Goal: Task Accomplishment & Management: Complete application form

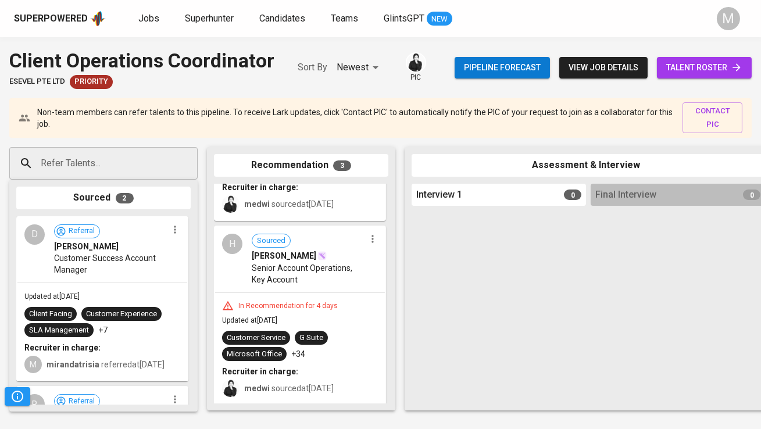
drag, startPoint x: 116, startPoint y: 294, endPoint x: 286, endPoint y: 291, distance: 169.3
click at [281, 293] on div "Refer Talents... Refer Talents... Sourced 2 D Referral Diky Hendriawan Customer…" at bounding box center [692, 279] width 1385 height 282
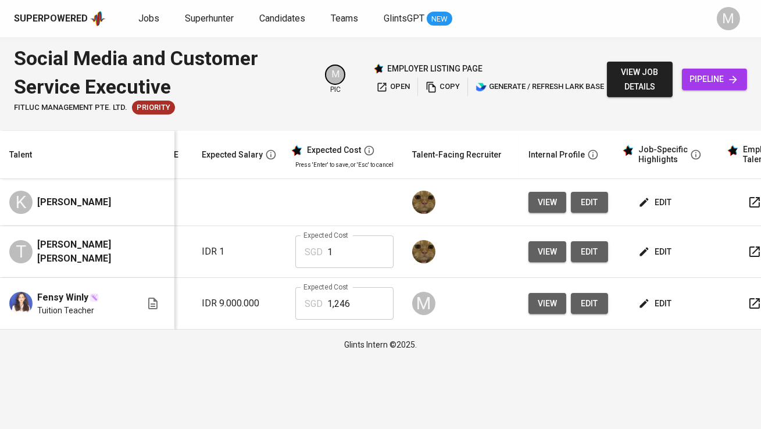
scroll to position [0, 177]
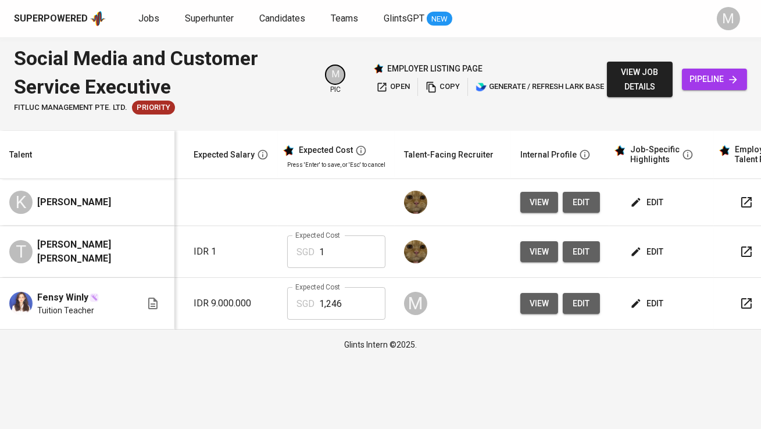
click at [649, 204] on span "edit" at bounding box center [648, 202] width 31 height 15
click at [638, 250] on icon "button" at bounding box center [637, 252] width 12 height 12
click at [652, 201] on span "edit" at bounding box center [648, 202] width 31 height 15
click at [660, 245] on span "edit" at bounding box center [648, 252] width 31 height 15
click at [646, 208] on span "edit" at bounding box center [648, 202] width 31 height 15
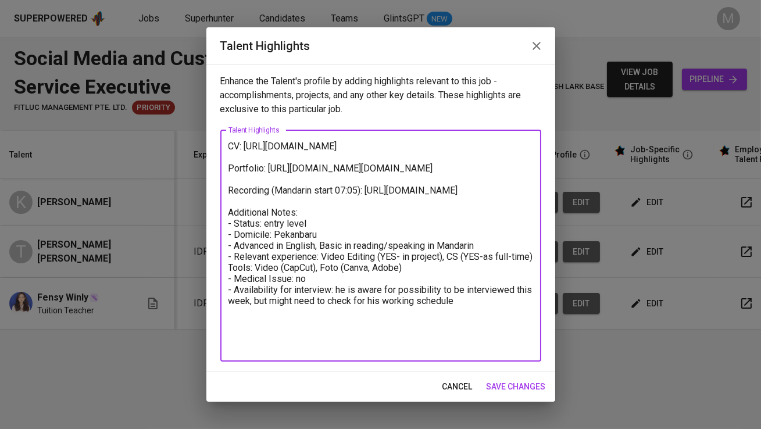
drag, startPoint x: 318, startPoint y: 159, endPoint x: 247, endPoint y: 147, distance: 72.0
click at [247, 147] on textarea "CV: https://glints.sg.larksuite.com/file/EHF6bpDHloVU7ixPJp3lxL30gah?from=from_…" at bounding box center [381, 246] width 305 height 210
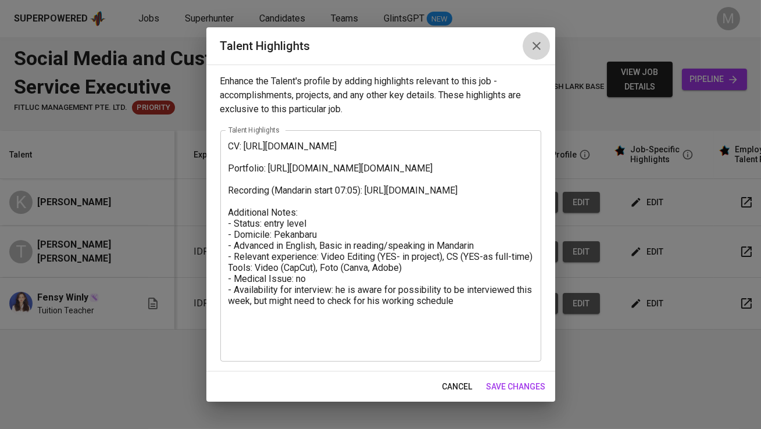
click at [528, 45] on button "button" at bounding box center [537, 46] width 28 height 28
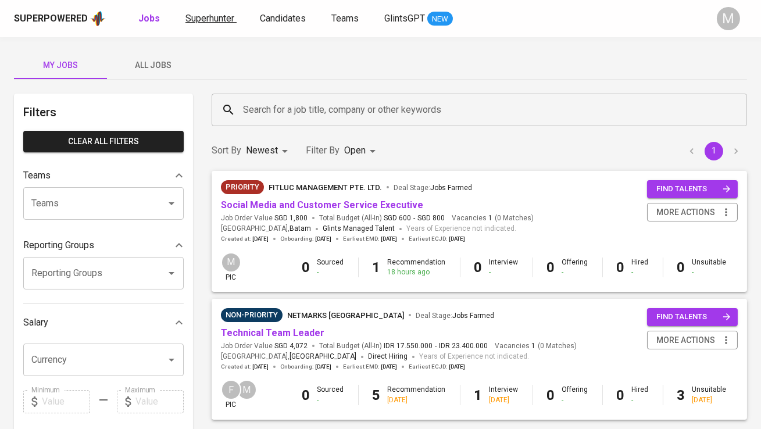
click at [212, 20] on span "Superhunter" at bounding box center [210, 18] width 49 height 11
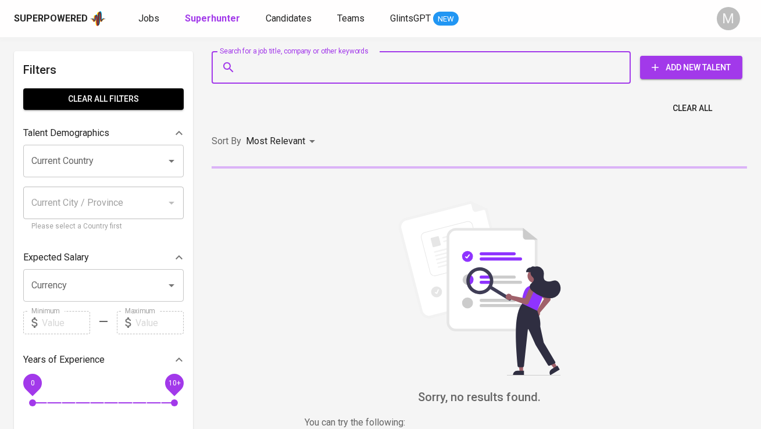
click at [289, 72] on input "Search for a job title, company or other keywords" at bounding box center [424, 67] width 368 height 22
paste input "yl_644@yahoo.com"
type input "yl_644@yahoo.com"
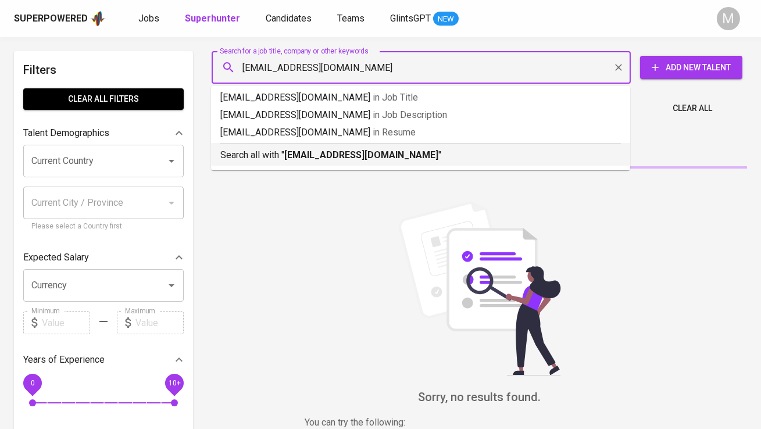
click at [306, 148] on p "Search all with " yl_644@yahoo.com "" at bounding box center [420, 155] width 401 height 14
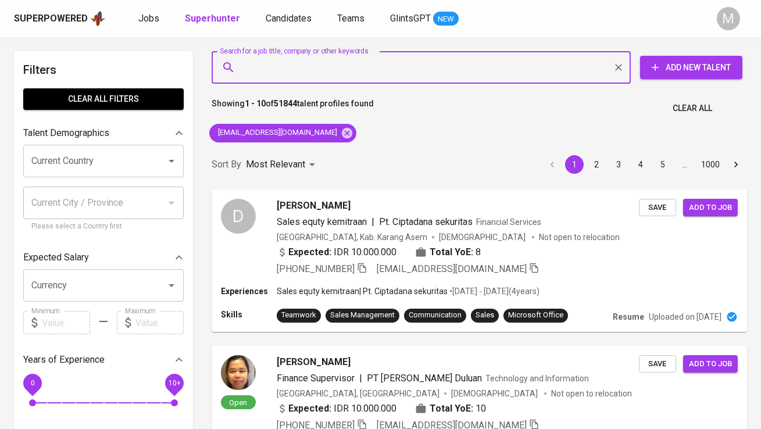
click at [685, 62] on span "Add New Talent" at bounding box center [692, 67] width 84 height 15
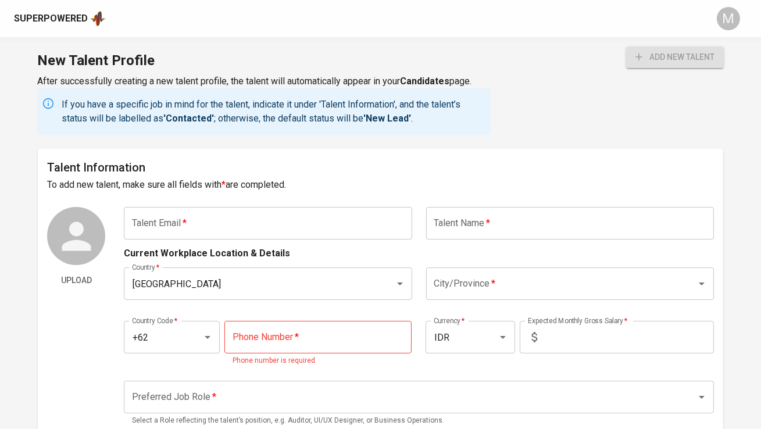
click at [257, 226] on input "text" at bounding box center [268, 223] width 288 height 33
paste input "yl_644@yahoo.com"
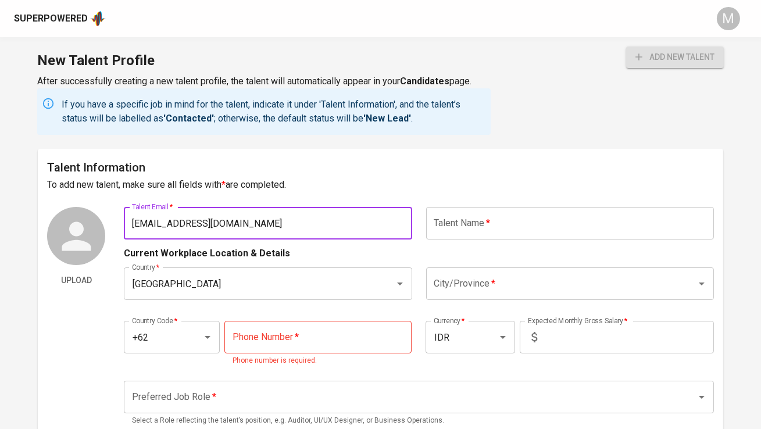
click at [482, 218] on input "text" at bounding box center [570, 223] width 288 height 33
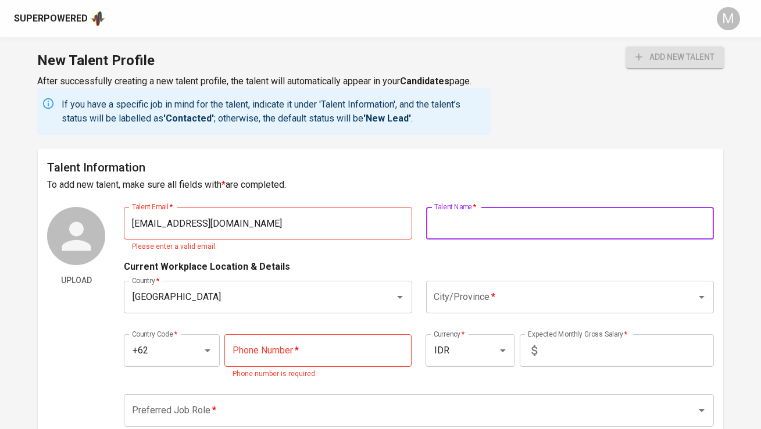
click at [327, 223] on input "yl_644@yahoo.com" at bounding box center [268, 223] width 288 height 33
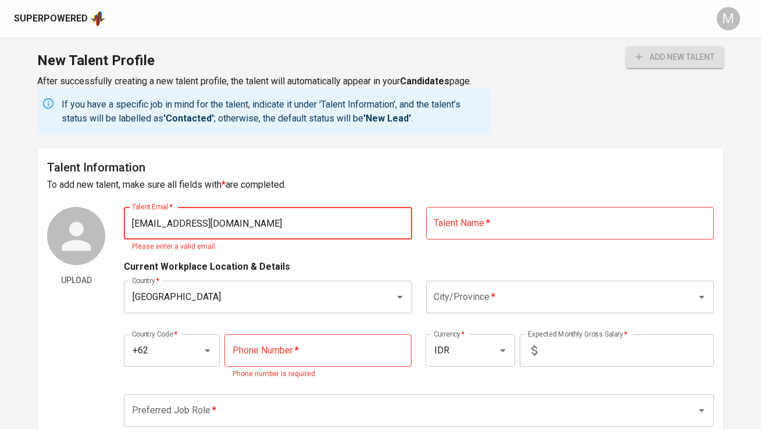
type input "yl_644@yahoo.com"
click at [503, 221] on input "text" at bounding box center [570, 223] width 288 height 33
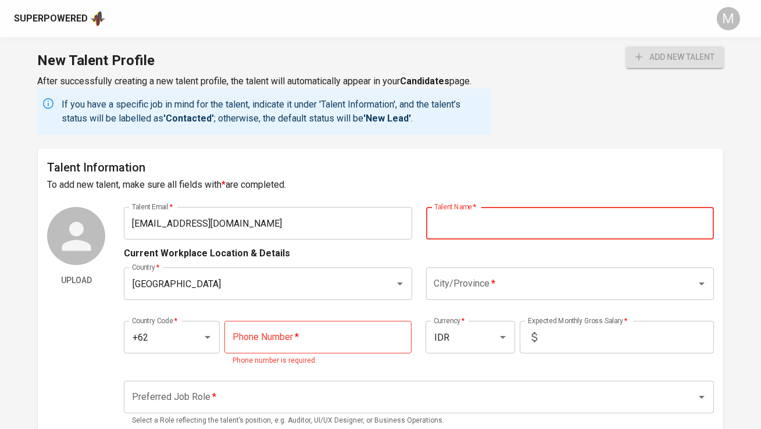
paste input "‪+60 11‑3187 5106‬"
type input "‪+60 11‑3187 5106‬"
click at [297, 277] on input "[GEOGRAPHIC_DATA]" at bounding box center [251, 284] width 245 height 22
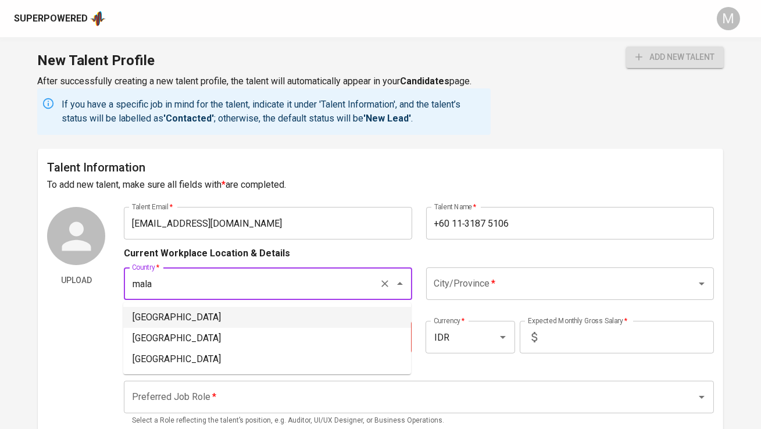
click at [226, 320] on li "Malaysia" at bounding box center [267, 317] width 288 height 21
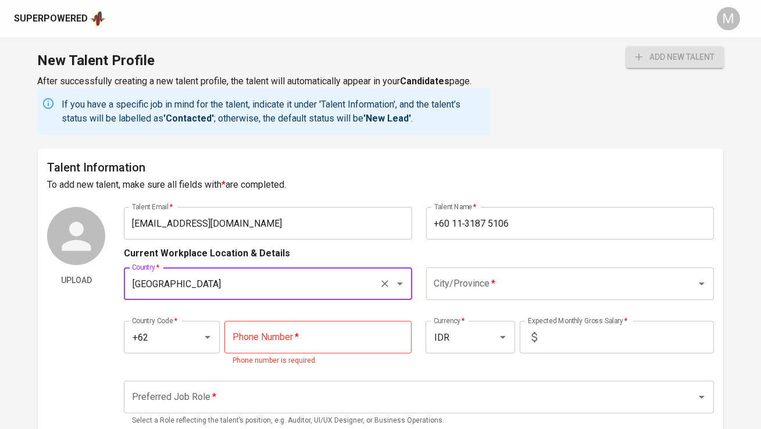
type input "Malaysia"
click at [288, 349] on input "tel" at bounding box center [318, 337] width 187 height 33
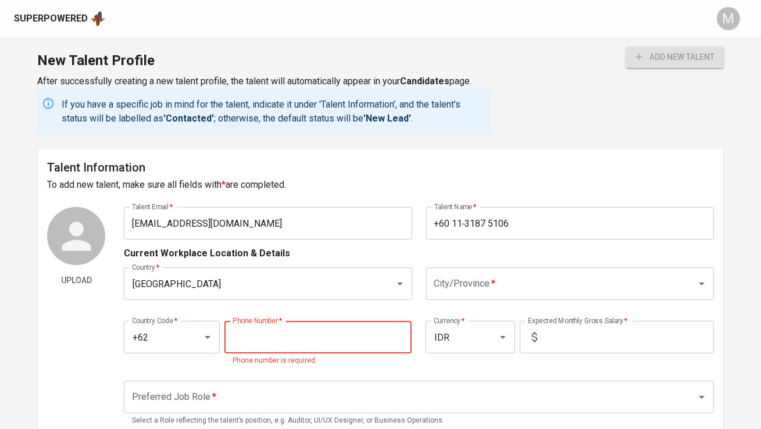
paste input "601131875106"
type input "601131875106"
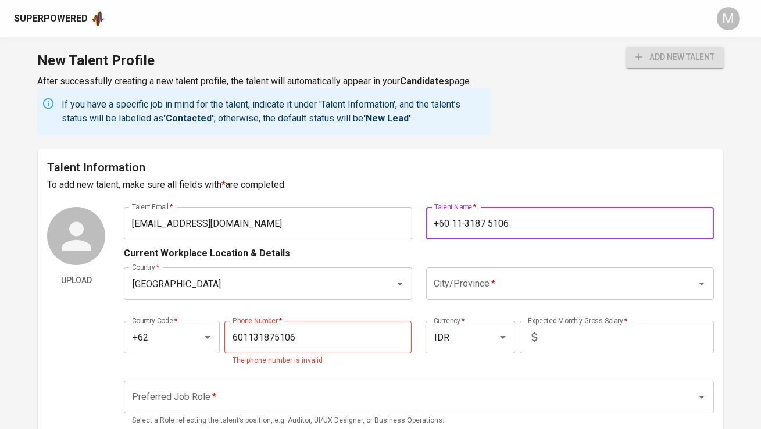
click at [453, 222] on input "‪+60 11‑3187 5106‬" at bounding box center [570, 223] width 288 height 33
click at [242, 336] on input "601131875106" at bounding box center [318, 337] width 187 height 33
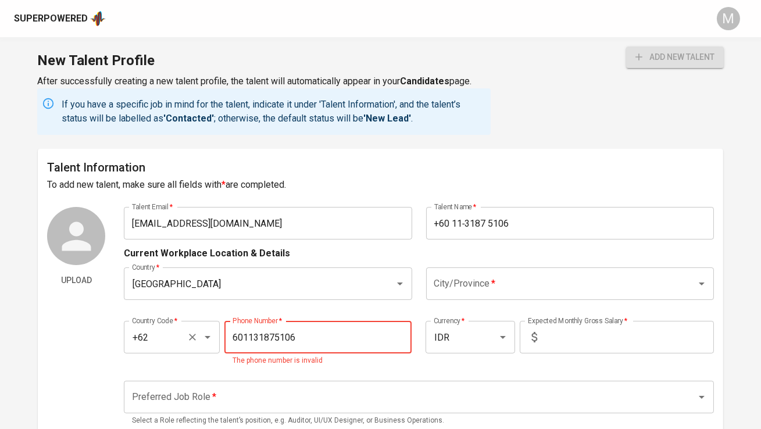
click at [177, 338] on input "+62" at bounding box center [155, 337] width 53 height 22
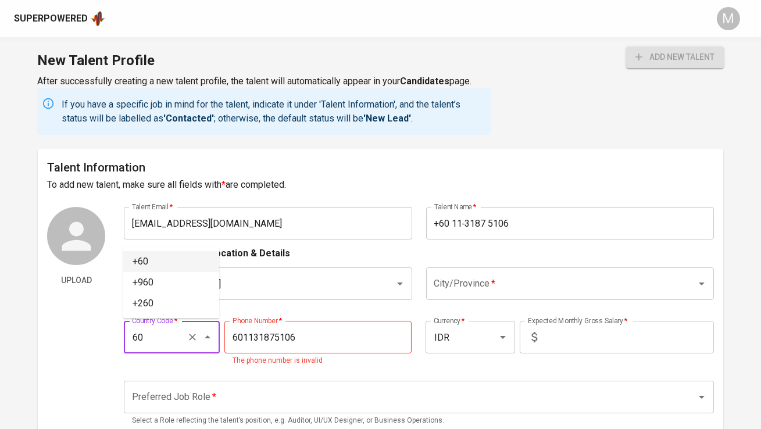
click at [180, 257] on li "+60" at bounding box center [171, 261] width 96 height 21
type input "+60"
type input "11-3187-5106"
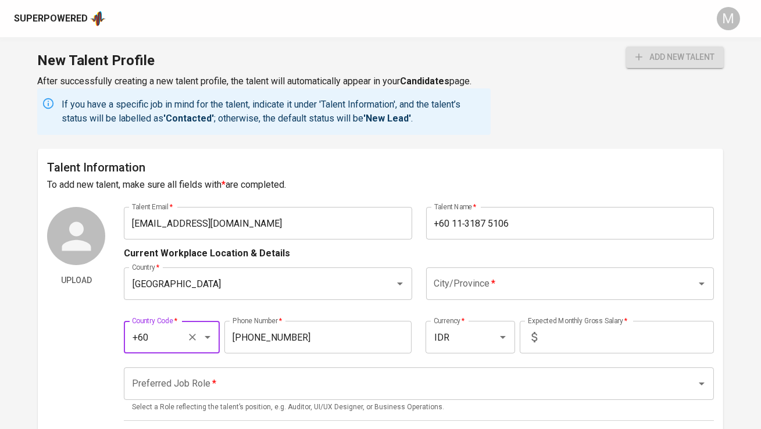
type input "+60"
click at [340, 328] on input "11-3187-5106" at bounding box center [318, 337] width 187 height 33
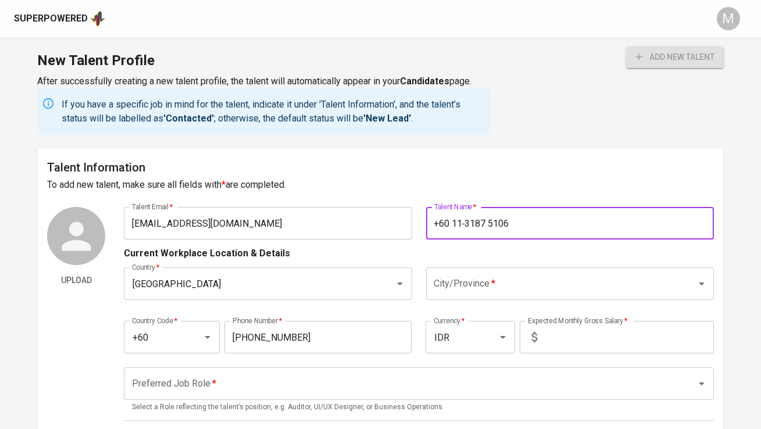
click at [505, 215] on input "‪+60 11‑3187 5106‬" at bounding box center [570, 223] width 288 height 33
type input "Neoh Ying Lun"
click at [536, 289] on input "City/Province   *" at bounding box center [554, 284] width 245 height 22
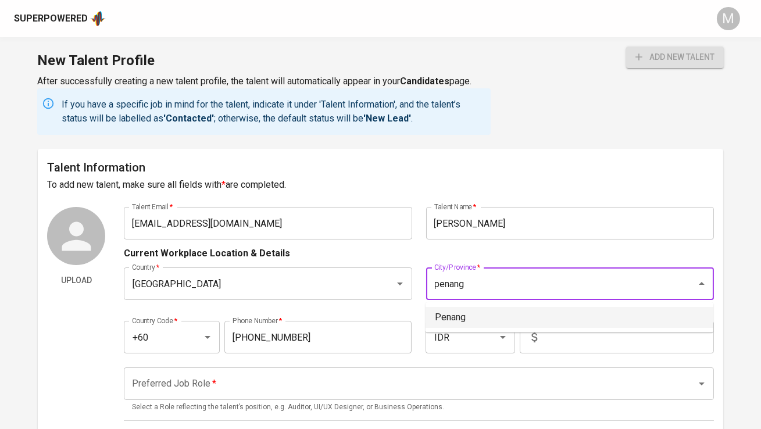
click at [500, 312] on li "Penang" at bounding box center [570, 317] width 288 height 21
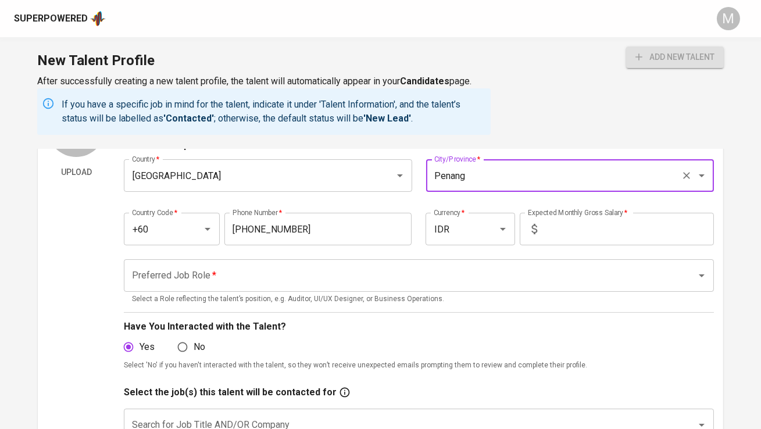
scroll to position [84, 0]
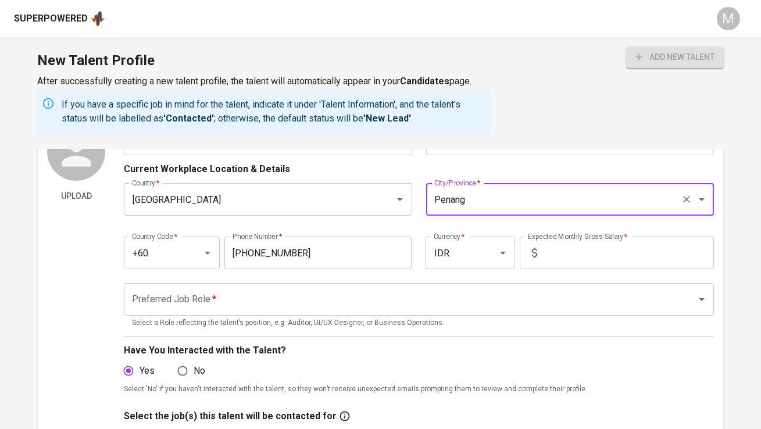
type input "Penang"
click at [581, 259] on input "text" at bounding box center [628, 253] width 172 height 33
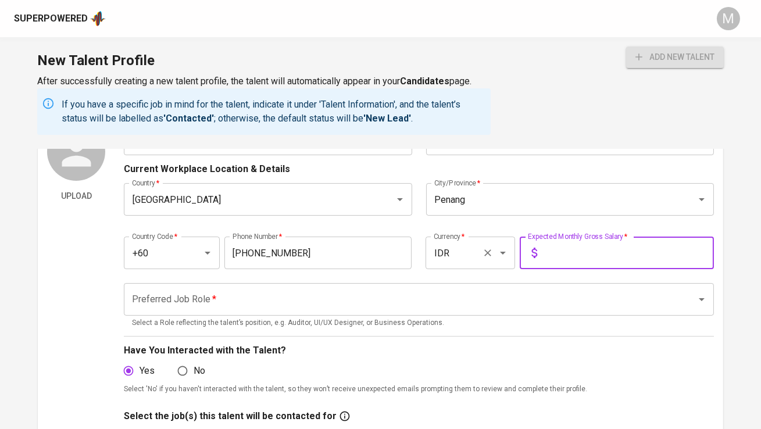
click at [482, 254] on icon "Clear" at bounding box center [488, 253] width 12 height 12
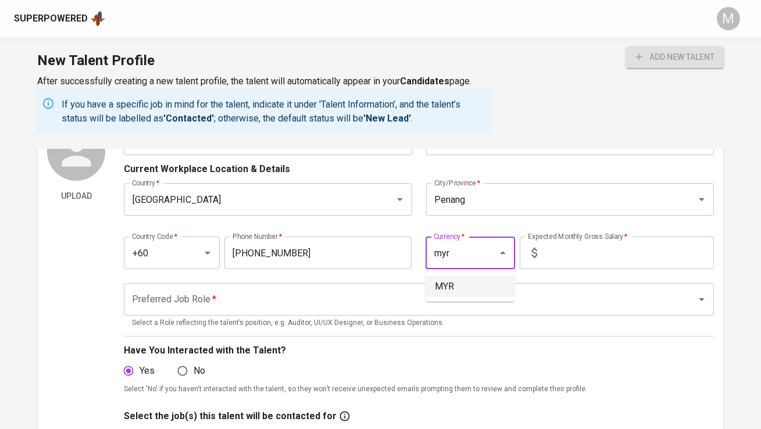
click at [454, 284] on li "MYR" at bounding box center [470, 286] width 89 height 21
type input "MYR"
click at [593, 263] on input "text" at bounding box center [628, 253] width 172 height 33
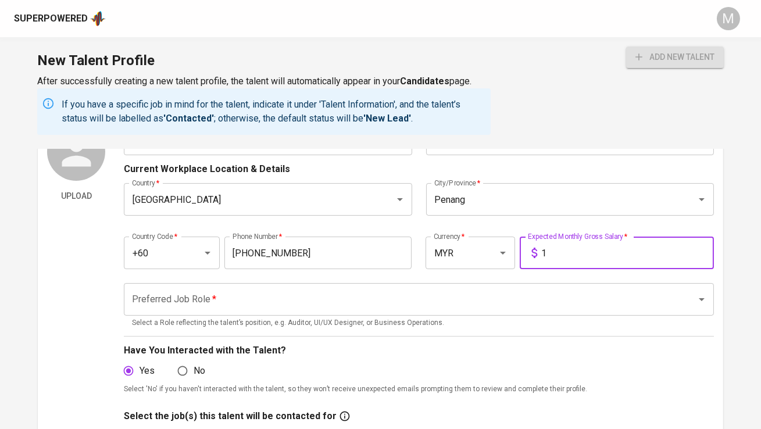
type input "1"
click at [537, 293] on input "Preferred Job Role   *" at bounding box center [402, 300] width 547 height 22
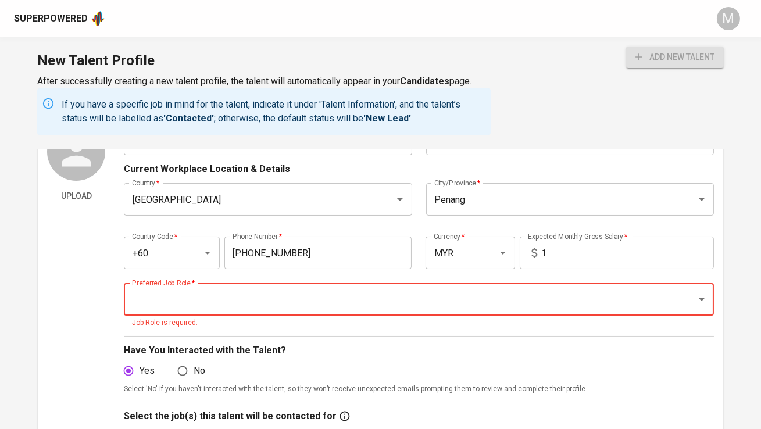
type input "r"
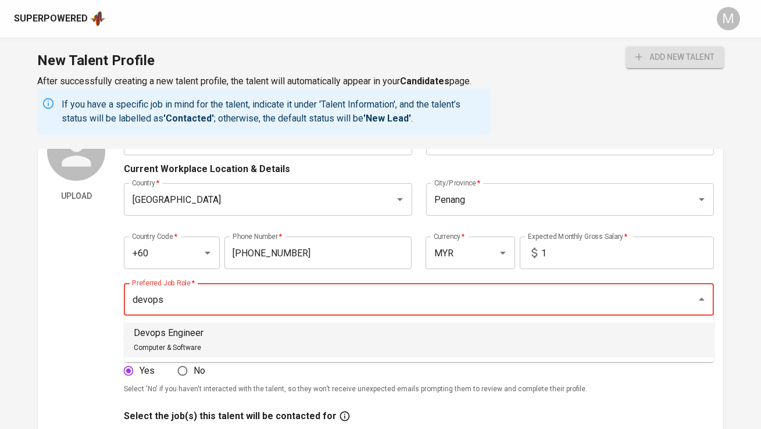
click at [333, 338] on li "Devops Engineer Computer & Software" at bounding box center [419, 340] width 590 height 35
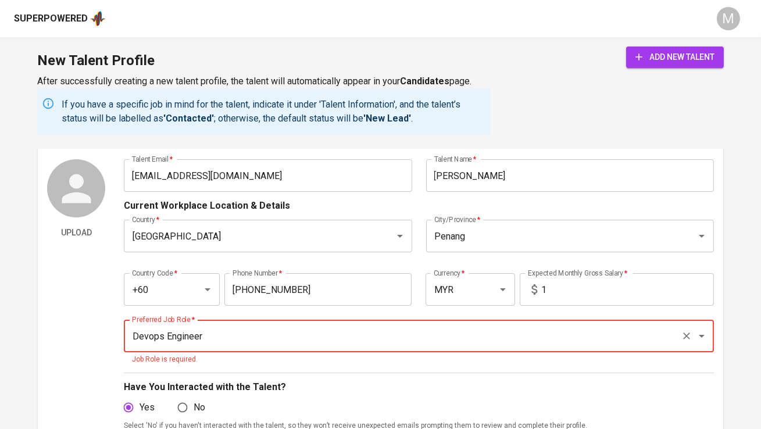
scroll to position [11, 0]
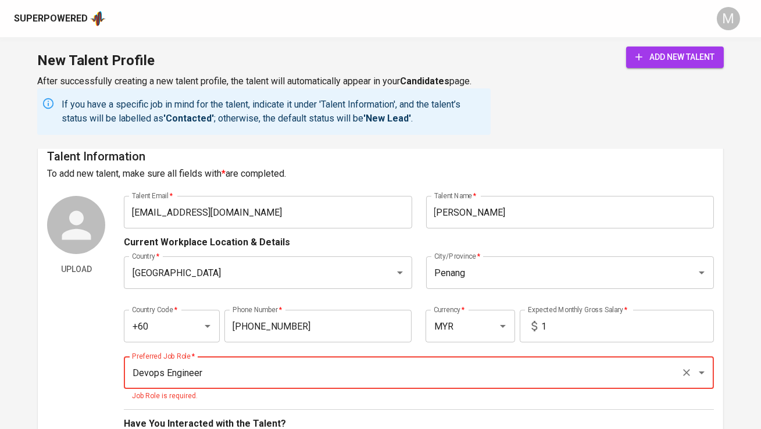
type input "Devops Engineer"
click at [645, 60] on span "add new talent" at bounding box center [675, 57] width 79 height 15
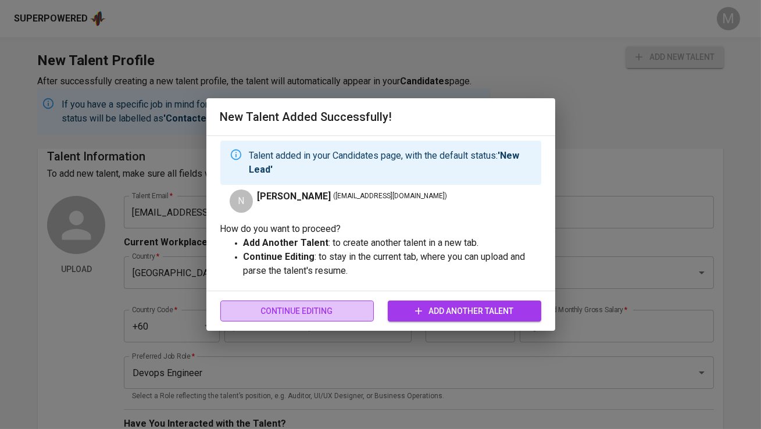
click at [314, 311] on span "Continue Editing" at bounding box center [297, 311] width 135 height 15
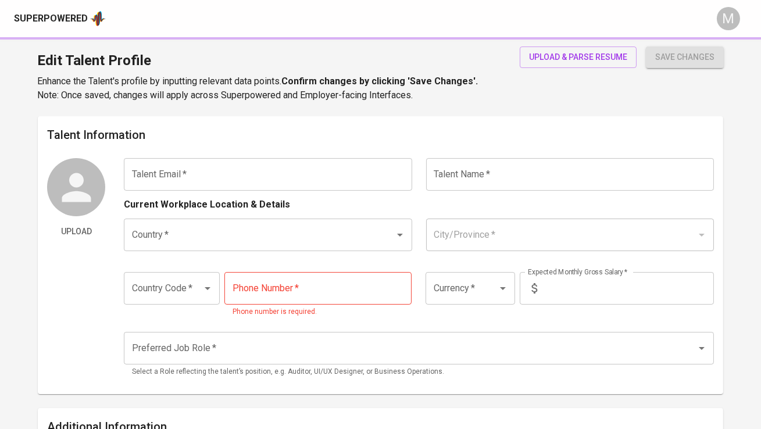
type input "yl_644@yahoo.com"
type input "Neoh Ying Lun"
type input "Malaysia"
type input "Penang"
type input "+60"
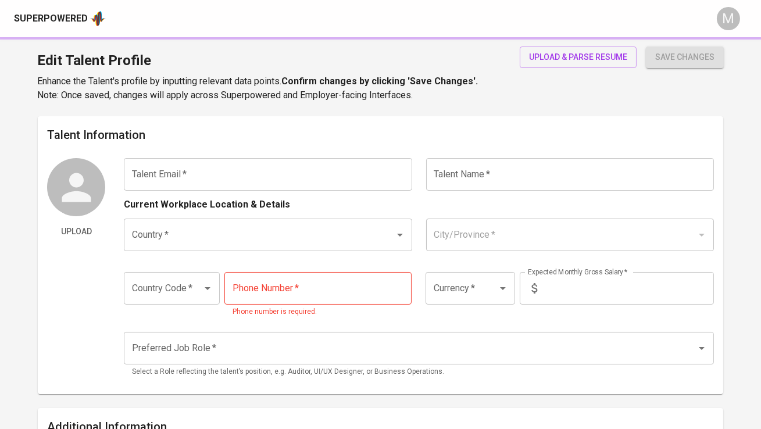
type input "11-3187-5106"
type input "MYR"
type input "1"
type input "Devops Engineer"
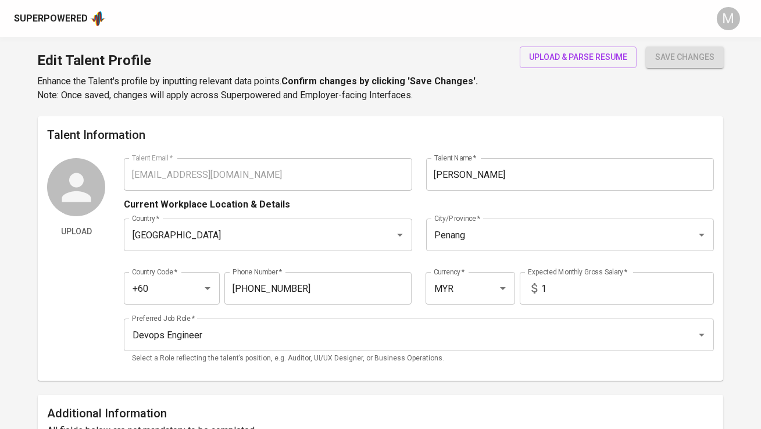
click at [54, 16] on div "Superpowered" at bounding box center [51, 18] width 74 height 13
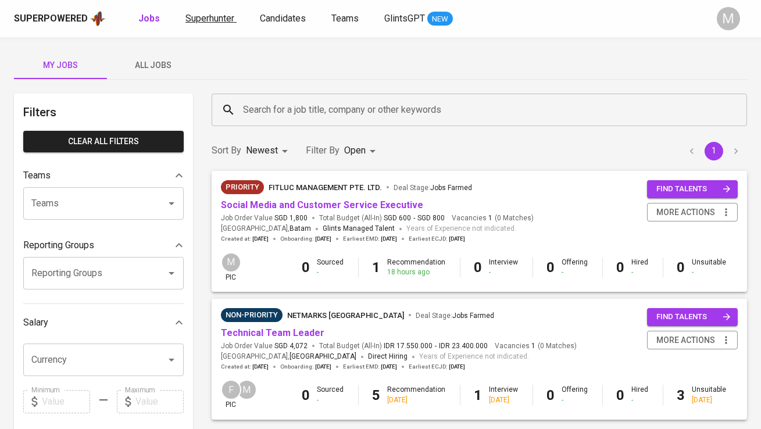
click at [206, 20] on span "Superhunter" at bounding box center [210, 18] width 49 height 11
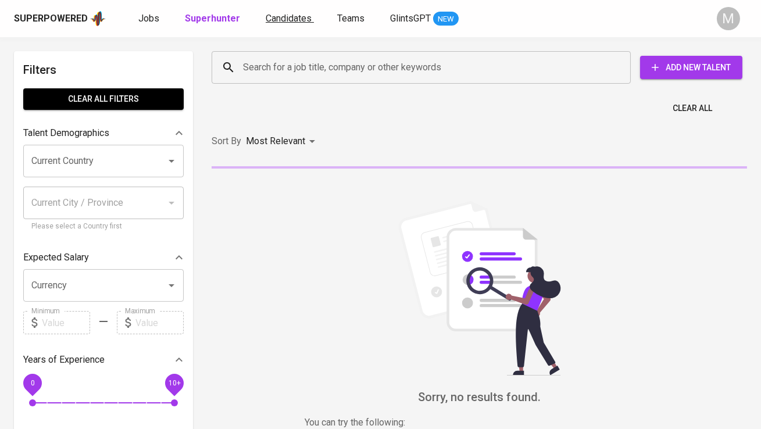
click at [279, 13] on span "Candidates" at bounding box center [289, 18] width 46 height 11
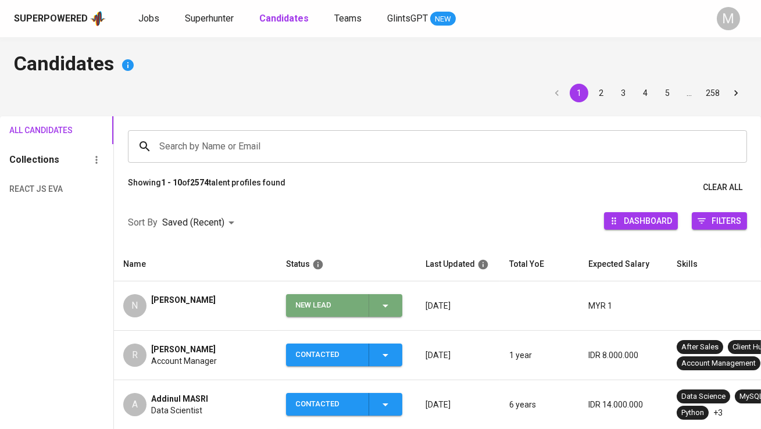
click at [311, 304] on div "New Lead" at bounding box center [327, 305] width 64 height 23
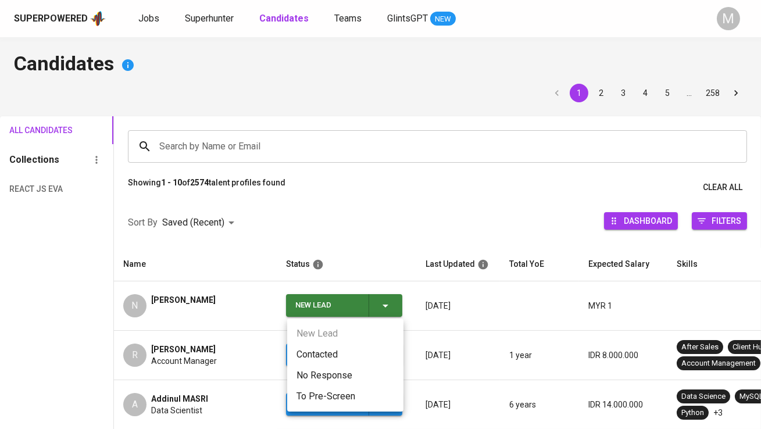
click at [327, 348] on li "Contacted" at bounding box center [345, 354] width 116 height 21
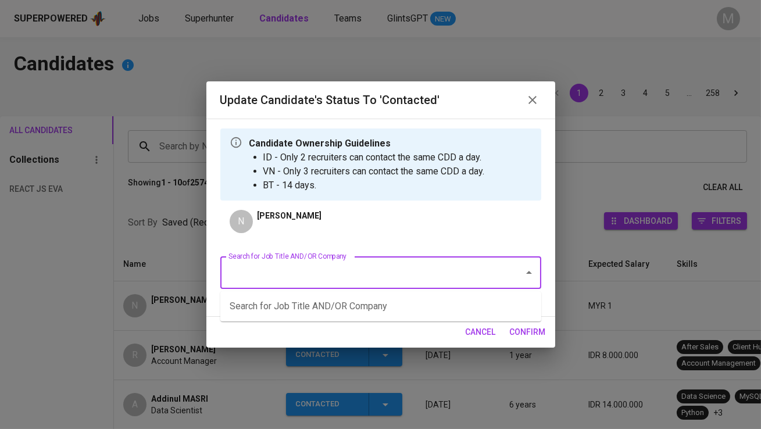
click at [288, 276] on input "Search for Job Title AND/OR Company" at bounding box center [365, 273] width 278 height 22
type input "deloitte"
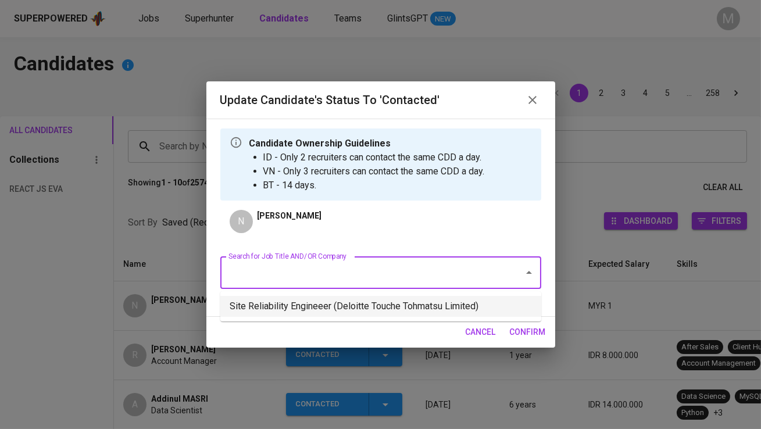
click at [329, 304] on li "Site Reliability Engineeer (Deloitte Touche Tohmatsu Limited)" at bounding box center [380, 306] width 321 height 21
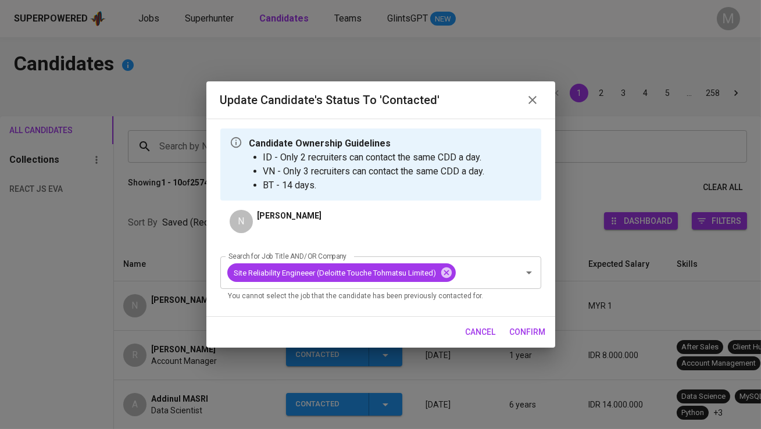
click at [537, 332] on span "confirm" at bounding box center [528, 332] width 36 height 15
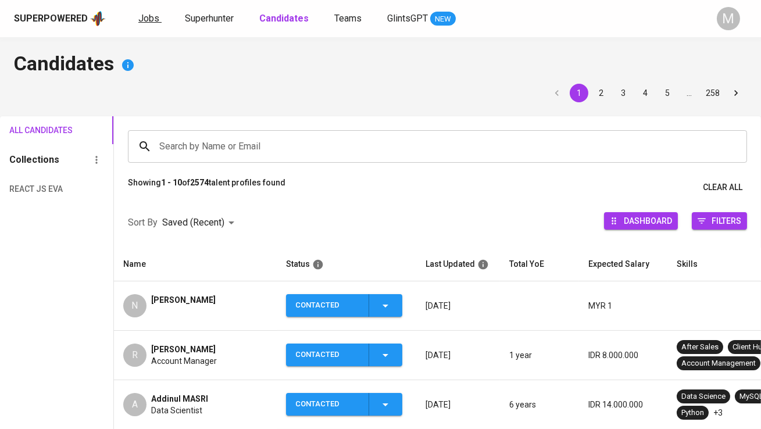
click at [149, 19] on span "Jobs" at bounding box center [148, 18] width 21 height 11
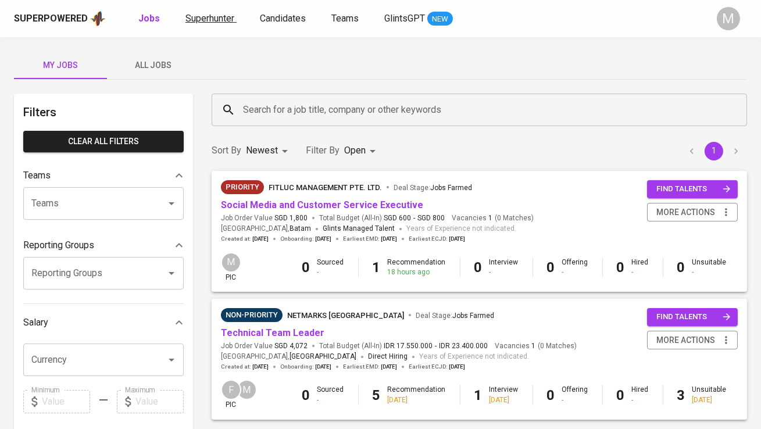
click at [208, 19] on span "Superhunter" at bounding box center [210, 18] width 49 height 11
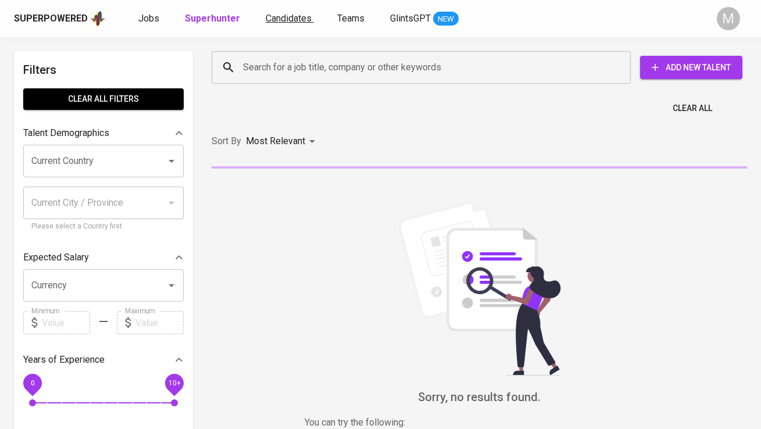
click at [298, 22] on span "Candidates" at bounding box center [289, 18] width 46 height 11
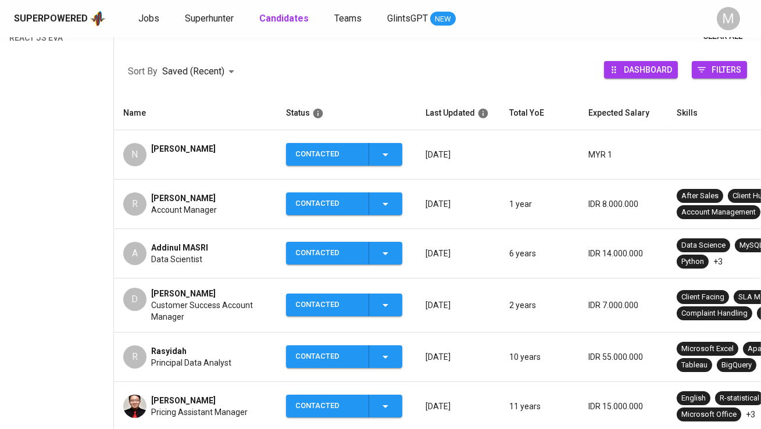
scroll to position [165, 0]
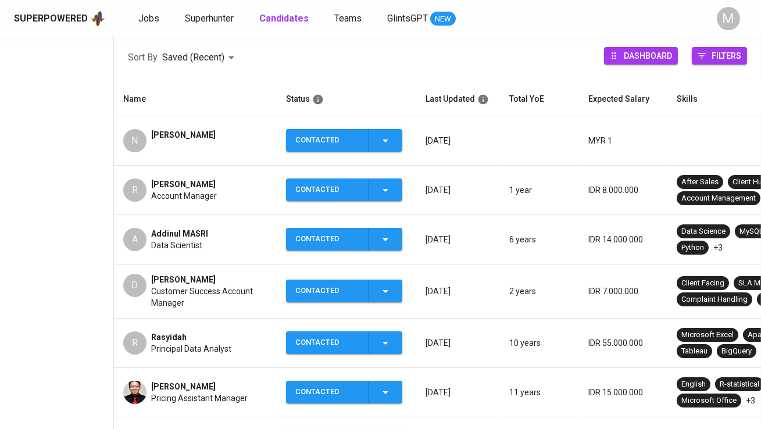
click at [195, 236] on span "Addinul MASRI" at bounding box center [179, 234] width 57 height 12
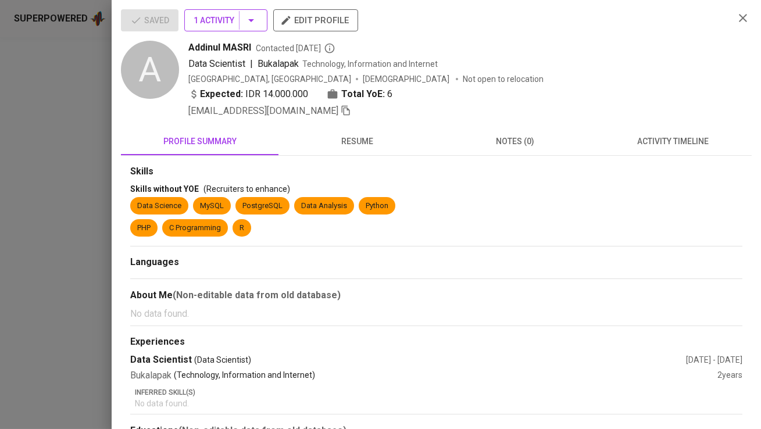
click at [250, 24] on icon "button" at bounding box center [251, 20] width 14 height 14
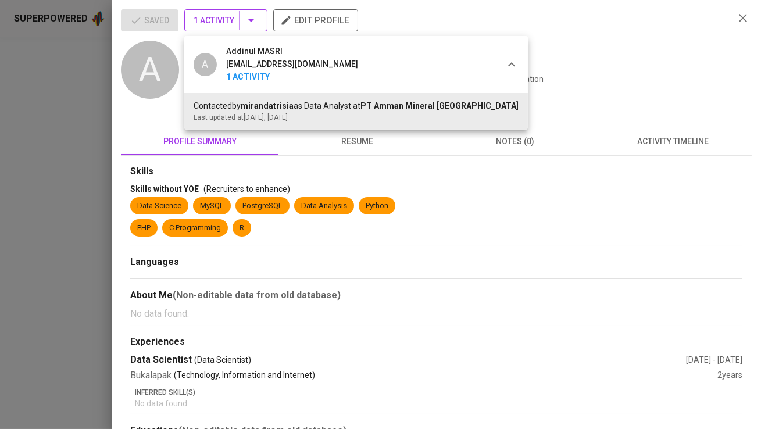
click at [250, 24] on div at bounding box center [380, 214] width 761 height 429
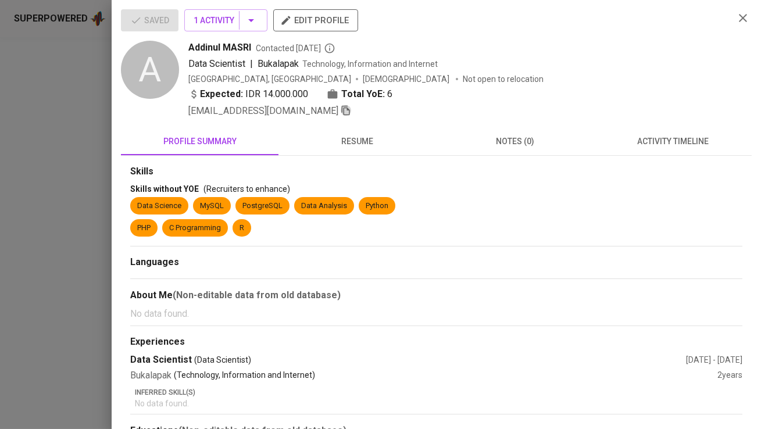
click at [341, 112] on icon "button" at bounding box center [346, 110] width 10 height 10
click at [29, 172] on div at bounding box center [380, 214] width 761 height 429
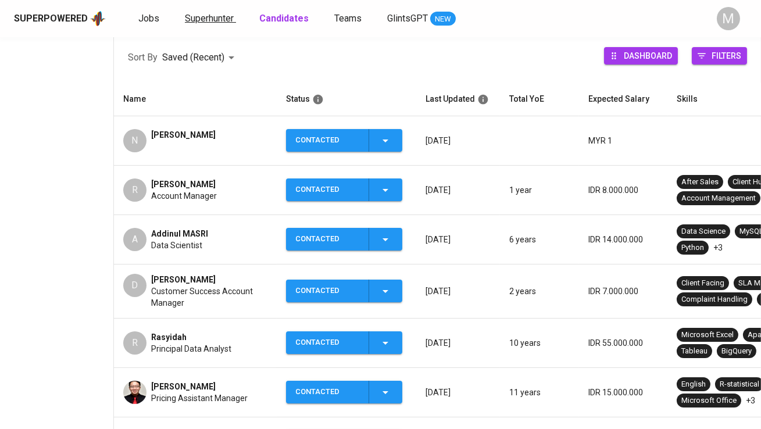
click at [194, 19] on span "Superhunter" at bounding box center [209, 18] width 49 height 11
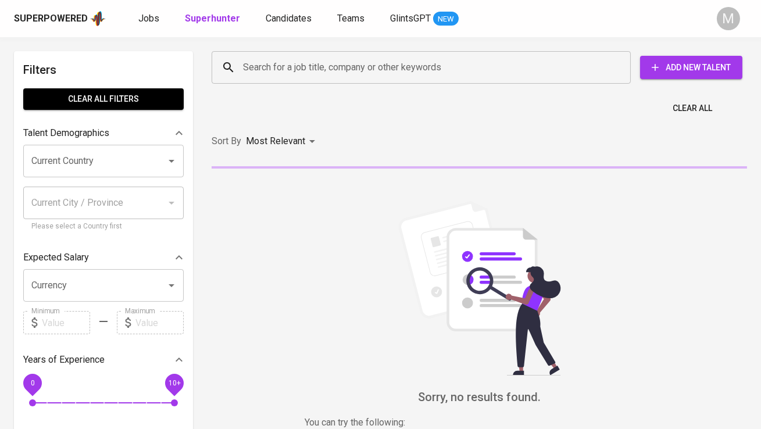
click at [332, 79] on div "Search for a job title, company or other keywords" at bounding box center [421, 67] width 419 height 33
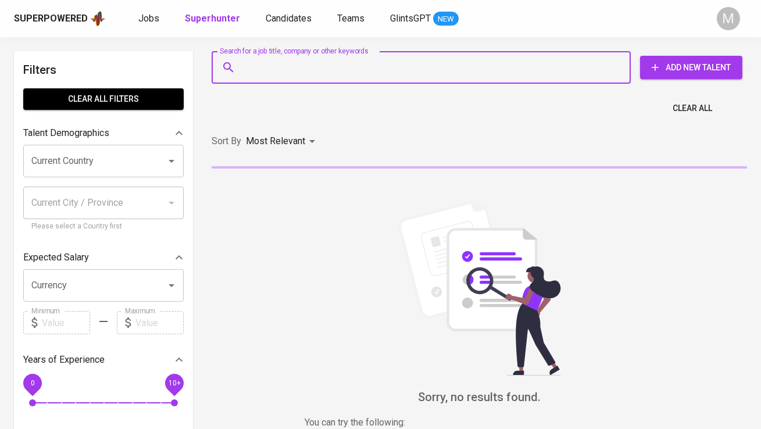
paste input "addinul.masri@gmail.com"
type input "addinul.masri@gmail.com"
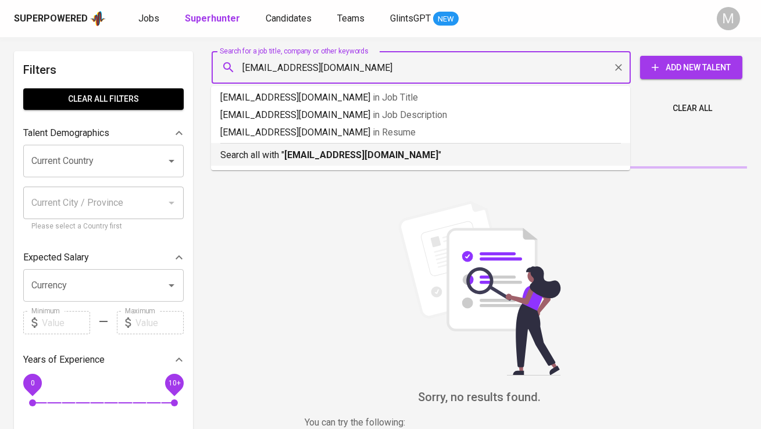
click at [308, 159] on b "addinul.masri@gmail.com" at bounding box center [361, 154] width 154 height 11
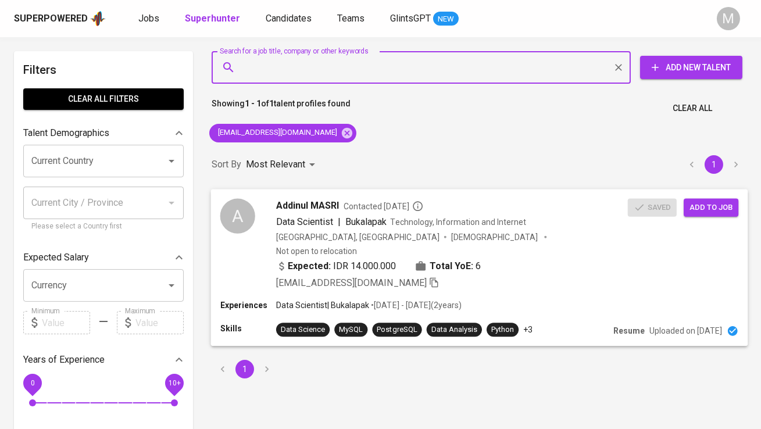
click at [720, 205] on span "Add to job" at bounding box center [711, 207] width 43 height 13
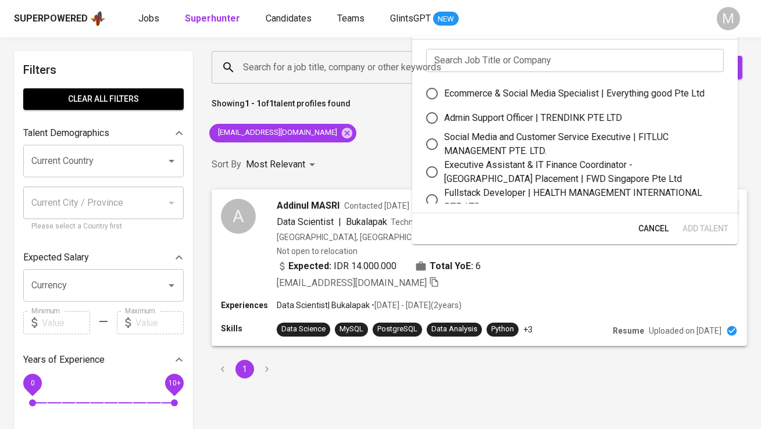
click at [472, 56] on input "text" at bounding box center [575, 60] width 298 height 23
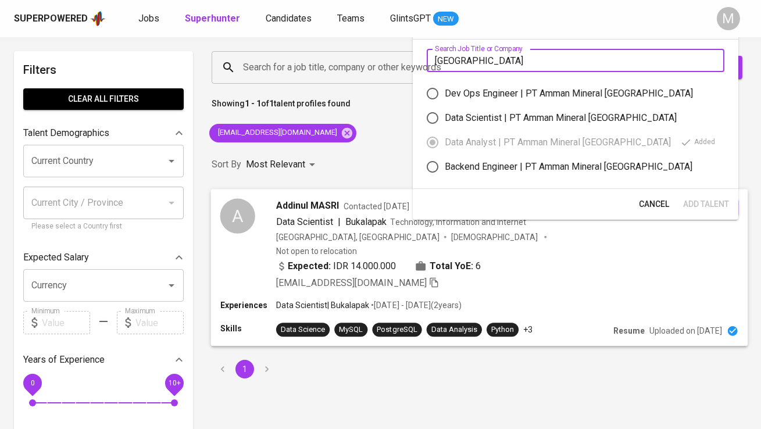
type input "amman"
click at [336, 202] on span "Addinul MASRI" at bounding box center [307, 205] width 63 height 14
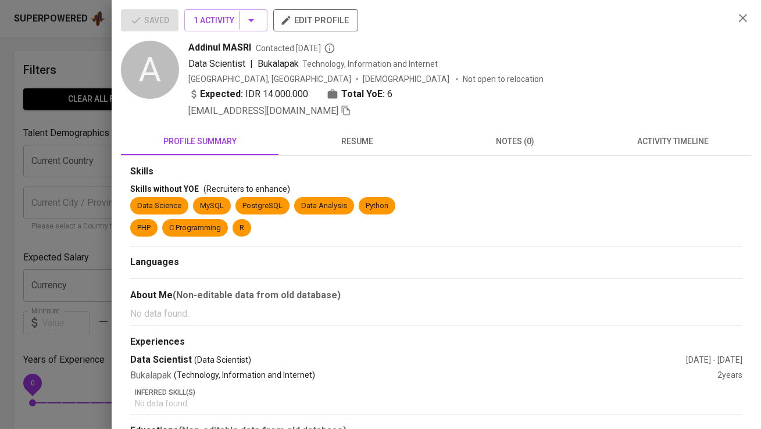
click at [85, 72] on div at bounding box center [380, 214] width 761 height 429
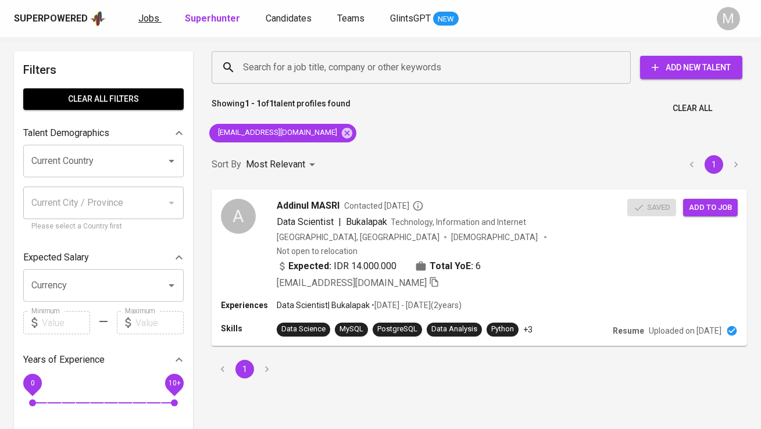
click at [158, 20] on link "Jobs" at bounding box center [149, 19] width 23 height 15
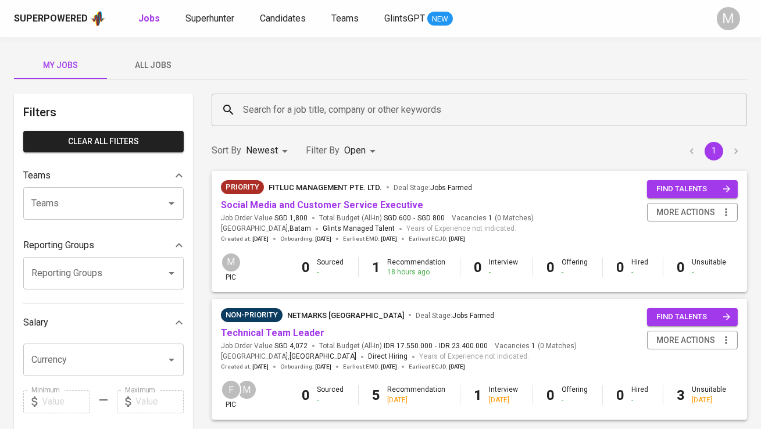
click at [156, 66] on span "All Jobs" at bounding box center [153, 65] width 79 height 15
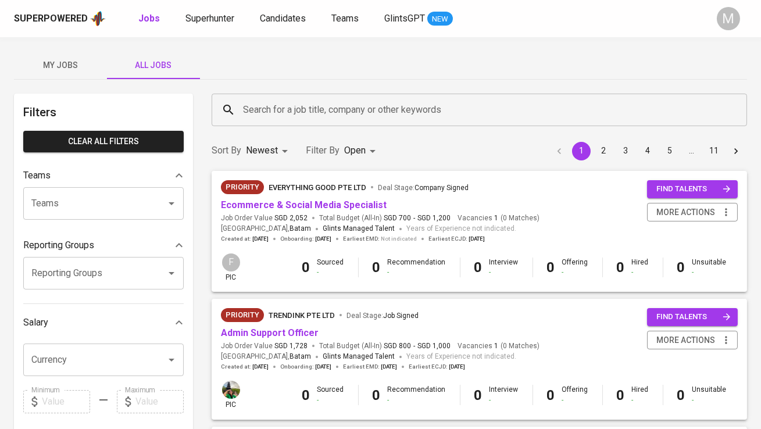
click at [424, 115] on input "Search for a job title, company or other keywords" at bounding box center [482, 110] width 485 height 22
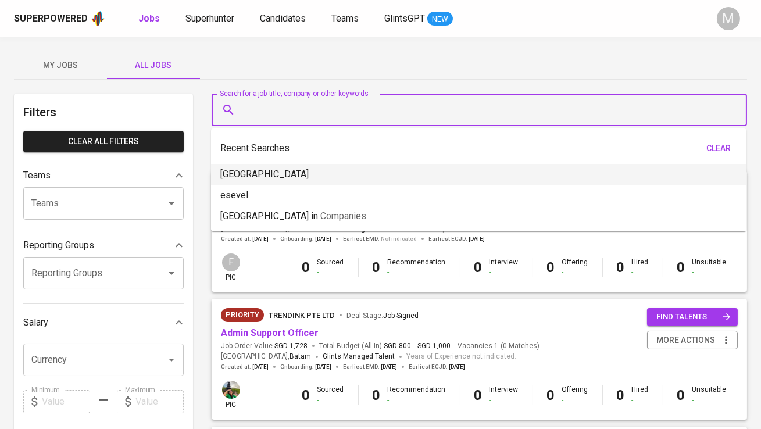
click at [383, 183] on li "amman" at bounding box center [479, 174] width 536 height 21
type input "amman"
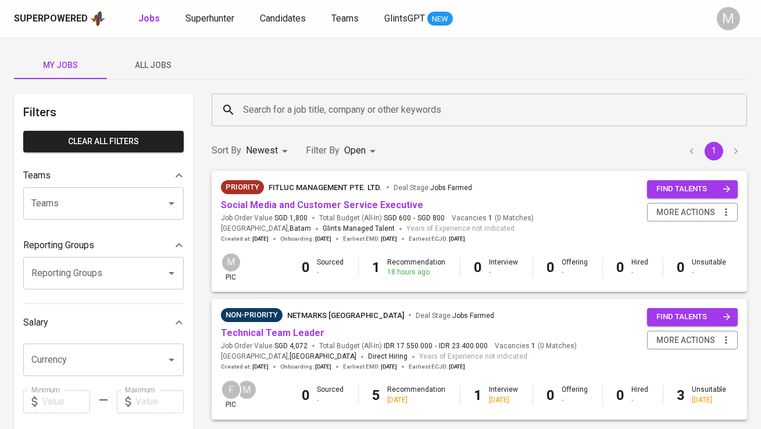
click at [167, 63] on span "All Jobs" at bounding box center [153, 65] width 79 height 15
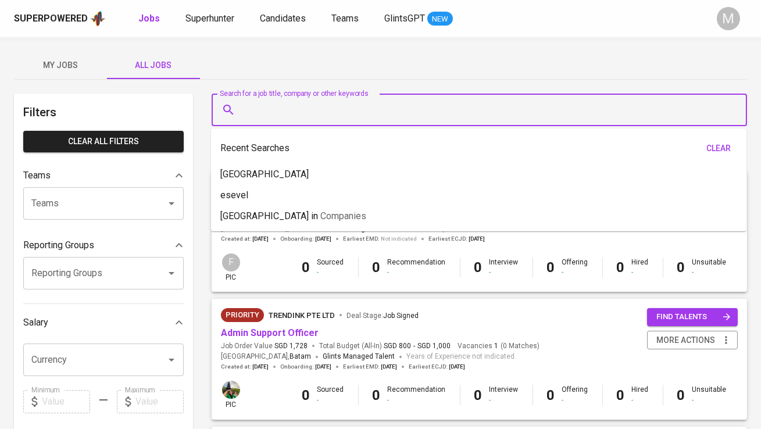
click at [284, 112] on input "Search for a job title, company or other keywords" at bounding box center [482, 110] width 485 height 22
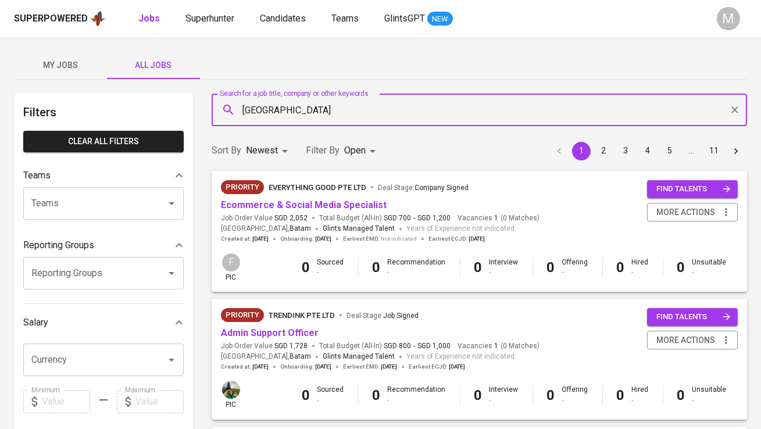
type input "[GEOGRAPHIC_DATA]"
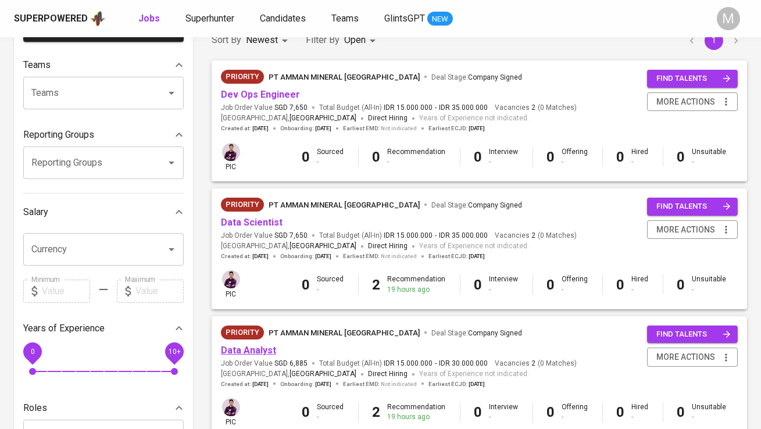
scroll to position [164, 0]
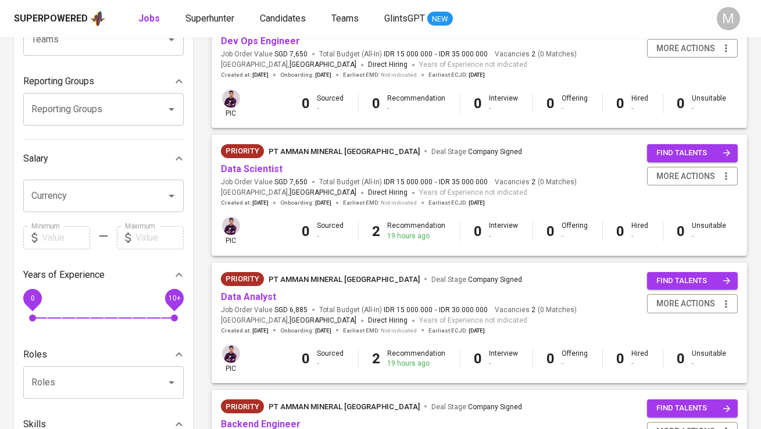
click at [248, 303] on span "Data Analyst" at bounding box center [248, 297] width 55 height 13
click at [250, 297] on link "Data Analyst" at bounding box center [248, 296] width 55 height 11
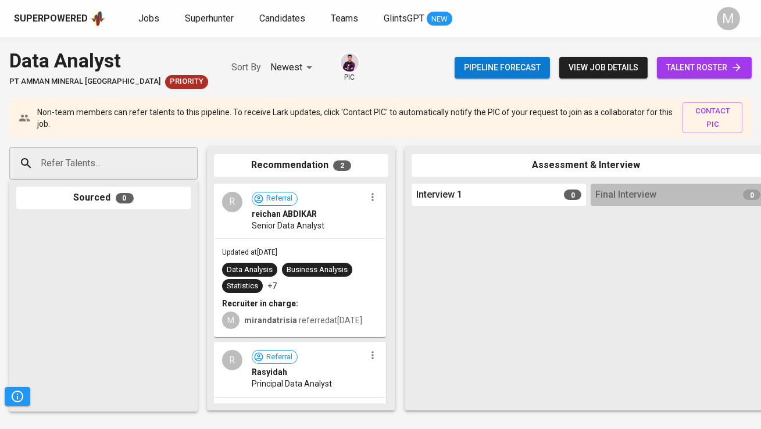
click at [708, 70] on span "talent roster" at bounding box center [705, 67] width 76 height 15
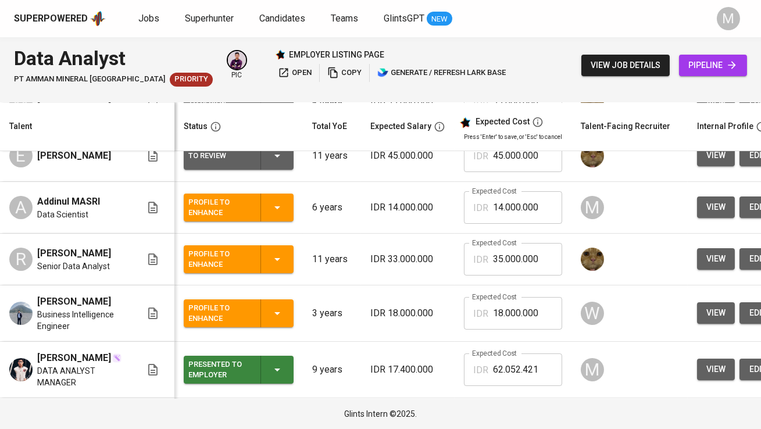
scroll to position [115, 0]
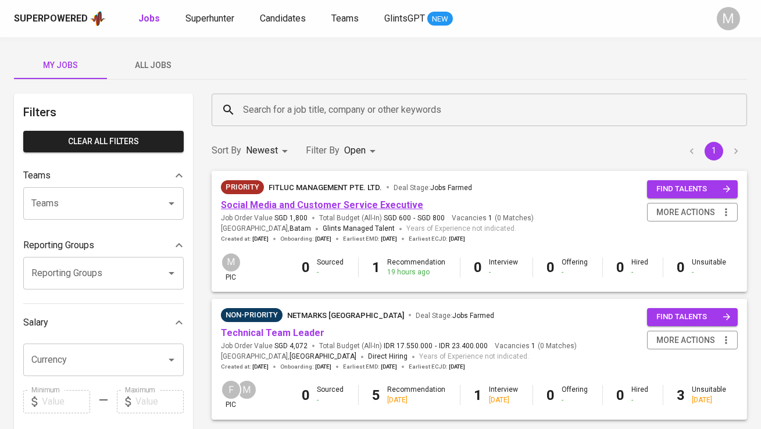
click at [294, 208] on link "Social Media and Customer Service Executive" at bounding box center [322, 205] width 202 height 11
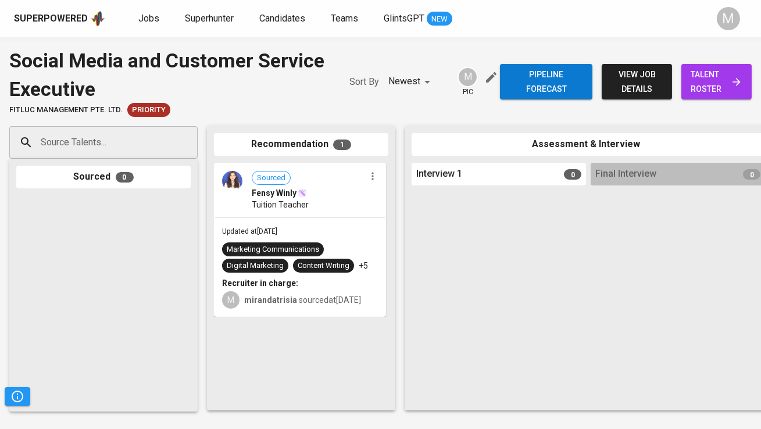
click at [720, 59] on div "Pipeline forecast view job details talent roster" at bounding box center [626, 82] width 252 height 70
click at [715, 74] on span "talent roster" at bounding box center [717, 81] width 52 height 29
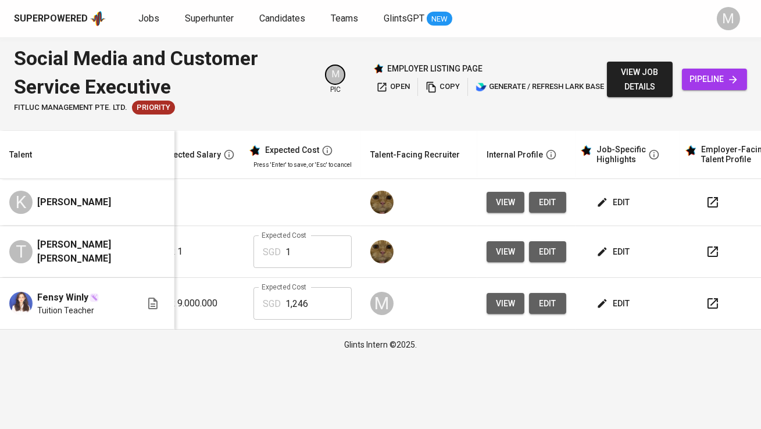
scroll to position [0, 234]
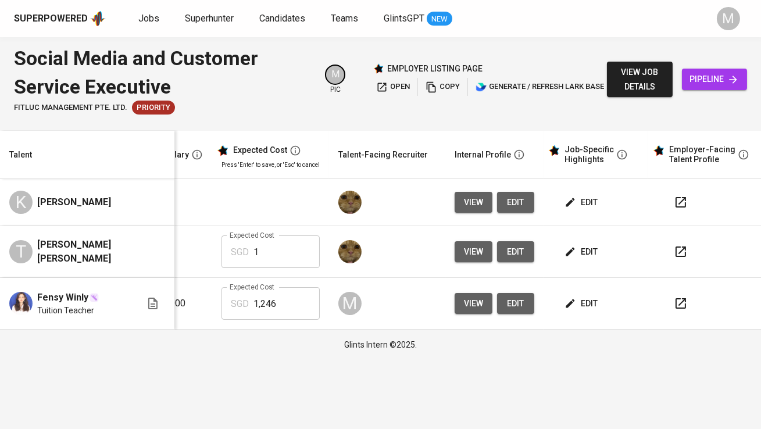
click at [577, 307] on span "edit" at bounding box center [582, 304] width 31 height 15
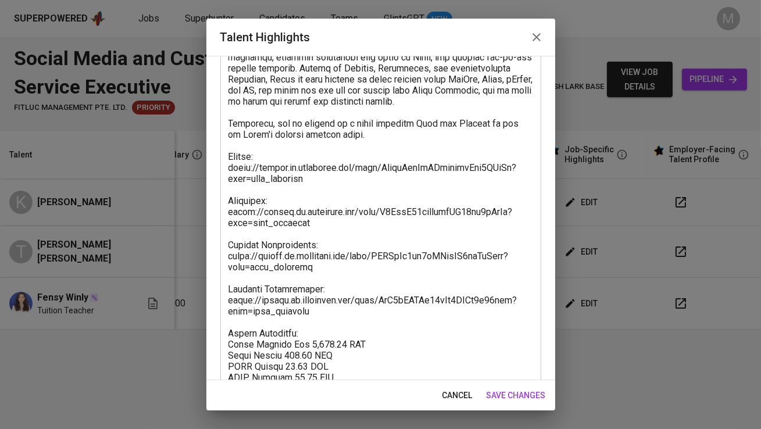
scroll to position [165, 0]
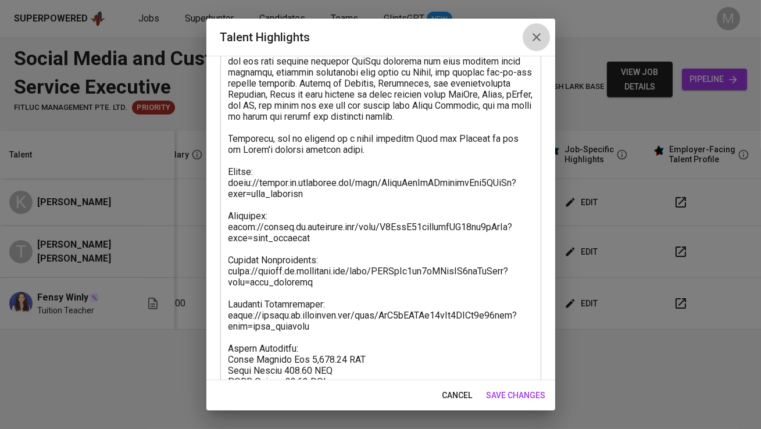
click at [537, 29] on button "button" at bounding box center [537, 37] width 28 height 28
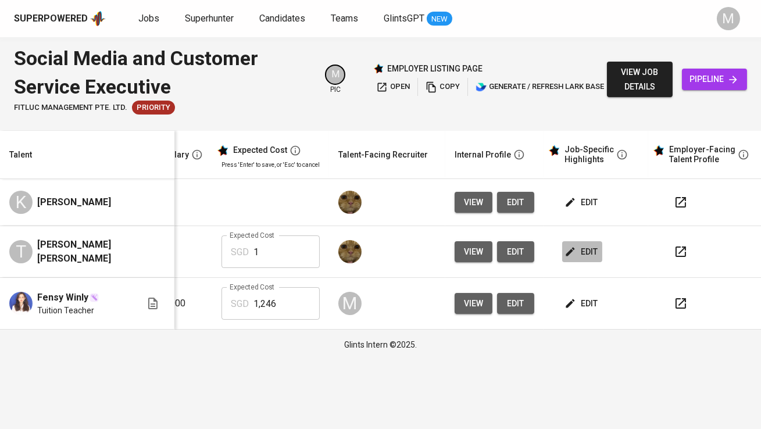
click at [572, 251] on icon "button" at bounding box center [571, 252] width 12 height 12
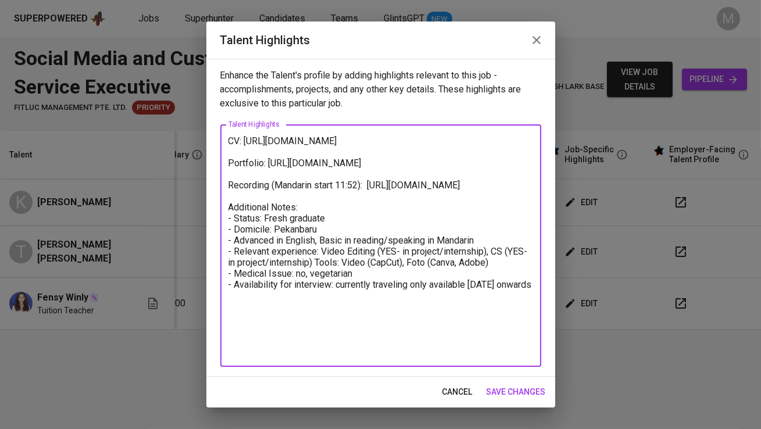
drag, startPoint x: 311, startPoint y: 211, endPoint x: 226, endPoint y: 197, distance: 86.5
click at [226, 197] on div "CV: [URL][DOMAIN_NAME] Portfolio: [URL][DOMAIN_NAME] Recording (Mandarin start …" at bounding box center [380, 245] width 321 height 243
click at [297, 147] on textarea "CV: [URL][DOMAIN_NAME] Portfolio: [URL][DOMAIN_NAME] Recording (Mandarin start …" at bounding box center [381, 246] width 305 height 221
drag, startPoint x: 319, startPoint y: 161, endPoint x: 221, endPoint y: 152, distance: 98.7
click at [221, 152] on div "CV: [URL][DOMAIN_NAME] Portfolio: [URL][DOMAIN_NAME] Recording (Mandarin start …" at bounding box center [380, 245] width 321 height 243
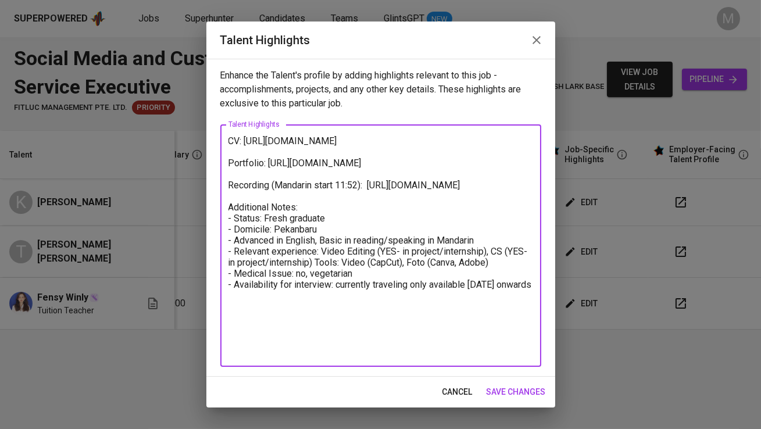
click at [405, 253] on textarea "CV: [URL][DOMAIN_NAME] Portfolio: [URL][DOMAIN_NAME] Recording (Mandarin start …" at bounding box center [381, 246] width 305 height 221
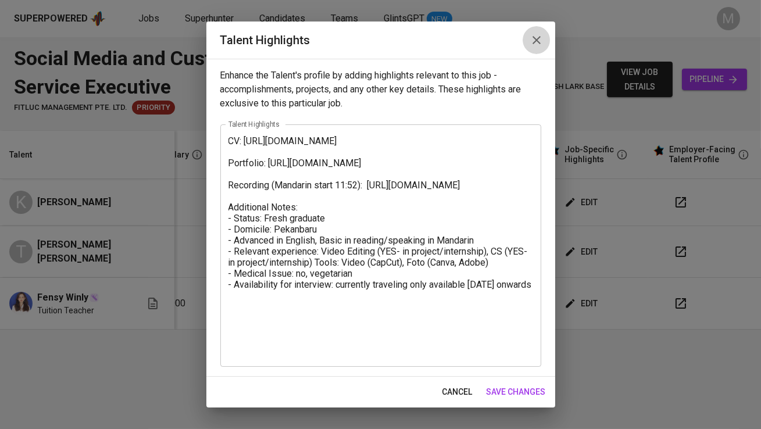
click at [537, 42] on icon "button" at bounding box center [537, 40] width 14 height 14
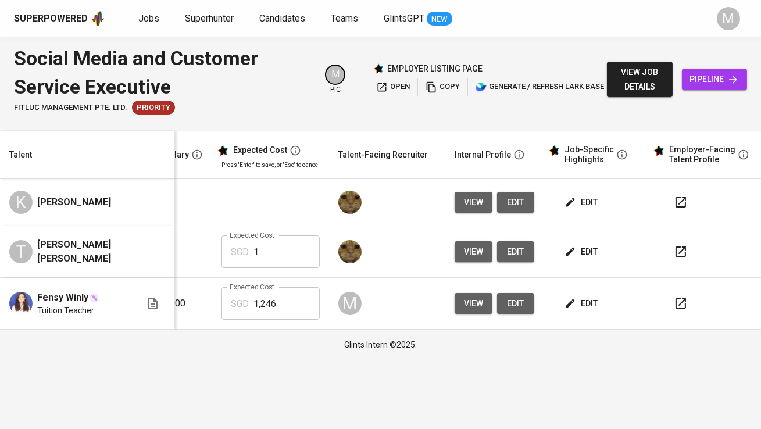
click at [585, 254] on span "edit" at bounding box center [582, 252] width 31 height 15
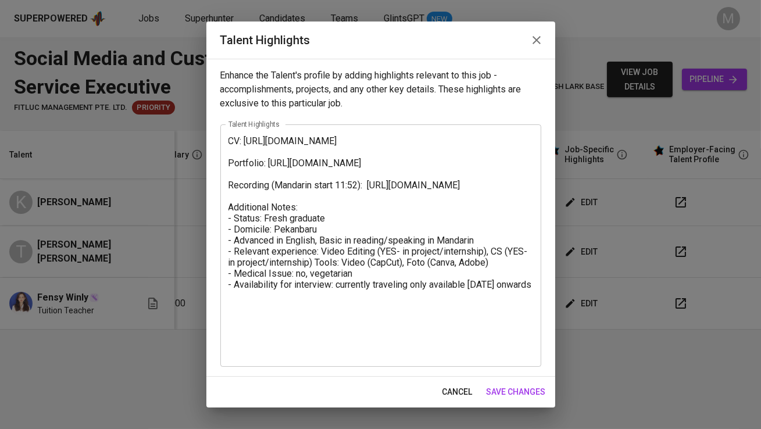
click at [534, 49] on button "button" at bounding box center [537, 40] width 28 height 28
